Goal: Task Accomplishment & Management: Use online tool/utility

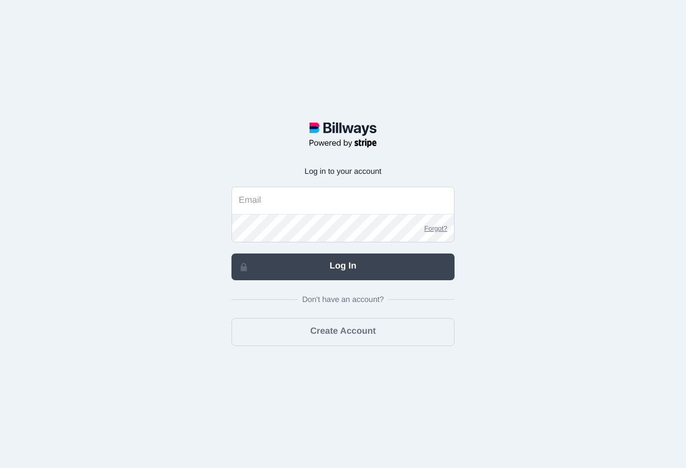
type input "[EMAIL_ADDRESS][DOMAIN_NAME]"
click at [397, 253] on form "[EMAIL_ADDRESS][DOMAIN_NAME] Forgot? Log In Don't have an account? Create Accou…" at bounding box center [342, 266] width 223 height 159
click at [340, 268] on link "Log In" at bounding box center [342, 267] width 223 height 27
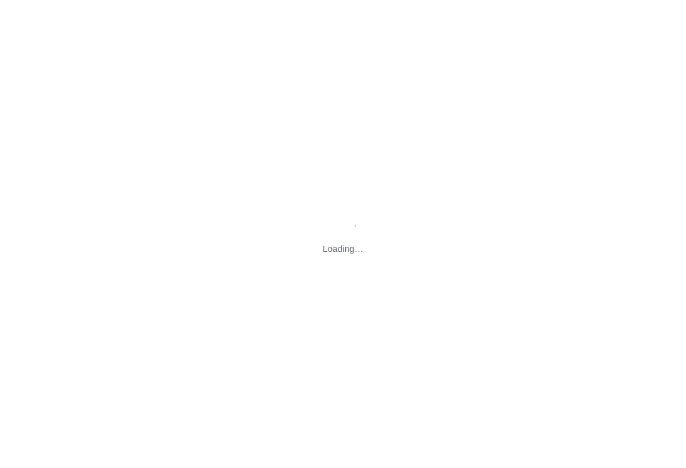
type input "[STREET_ADDRESS][US_STATE]"
type input "[EMAIL_ADDRESS][DOMAIN_NAME]"
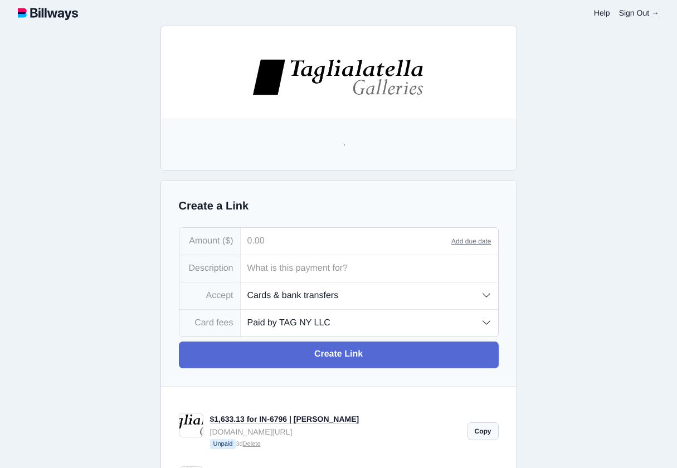
click at [263, 241] on input "tel" at bounding box center [346, 241] width 211 height 27
type input "110.00"
click at [265, 280] on input "text" at bounding box center [370, 268] width 258 height 27
paste input "(MAR/[PERSON_NAME])"
click at [333, 271] on input "SHIPPING IN-6755 | (MAR/[PERSON_NAME]" at bounding box center [370, 268] width 258 height 27
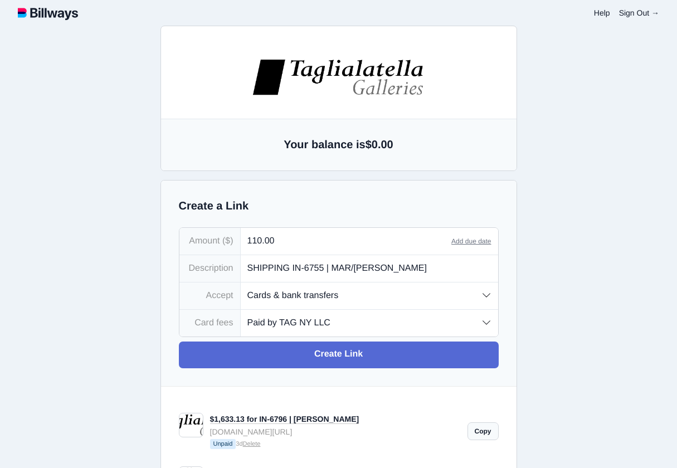
click at [431, 268] on input "SHIPPING IN-6755 | MAR/[PERSON_NAME]" at bounding box center [370, 268] width 258 height 27
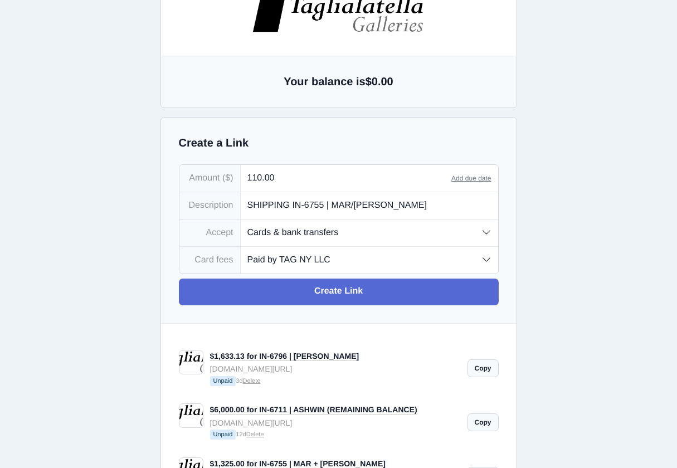
type input "SHIPPING IN-6755 | MAR/[PERSON_NAME]"
click at [396, 269] on select "Paid by TAG NY LLC Paid by customer (US) Paid by customer (Int'l)" at bounding box center [370, 260] width 258 height 26
click at [241, 248] on select "Paid by TAG NY LLC Paid by customer (US) Paid by customer (Int'l)" at bounding box center [370, 260] width 258 height 26
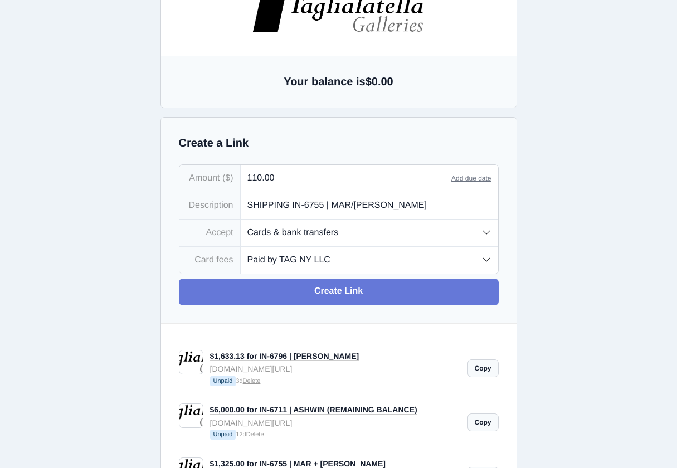
click at [321, 294] on link "Create Link" at bounding box center [339, 292] width 320 height 27
type input "[EMAIL_ADDRESS][DOMAIN_NAME]"
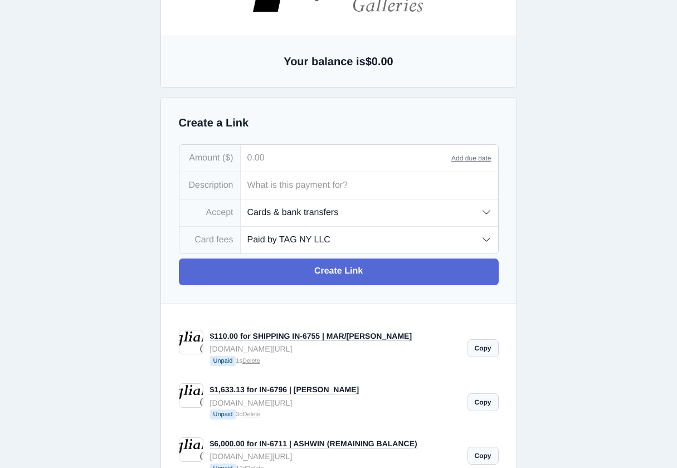
scroll to position [84, 0]
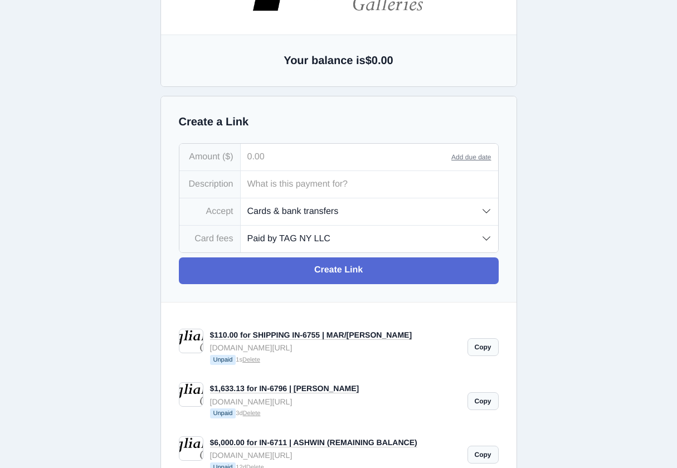
click at [477, 348] on link "Copy" at bounding box center [483, 347] width 31 height 18
click at [489, 352] on link "Copy" at bounding box center [483, 347] width 31 height 18
